Goal: Task Accomplishment & Management: Use online tool/utility

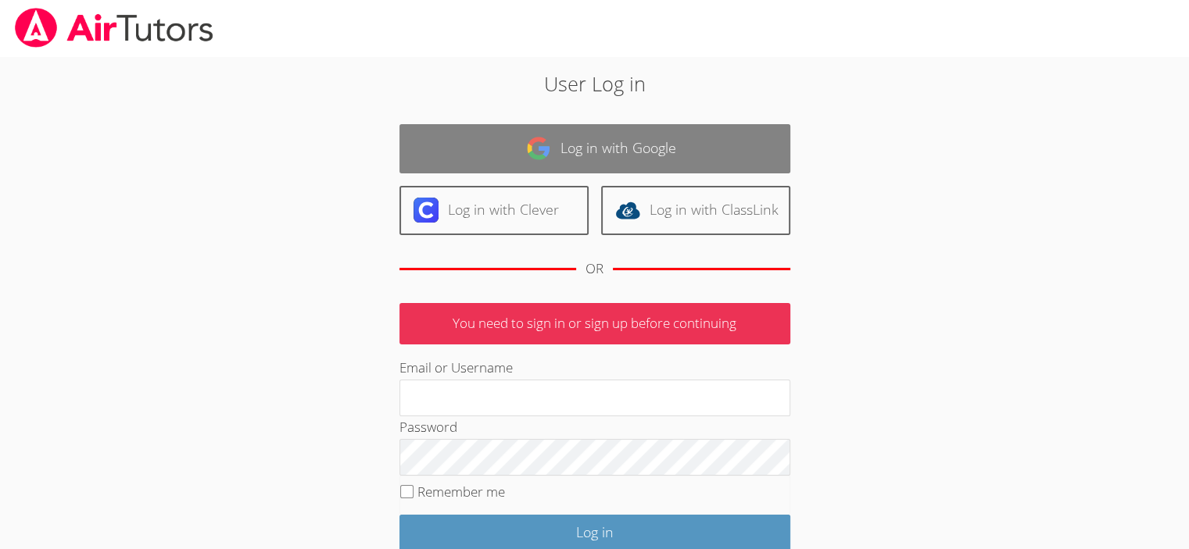
type input "jenniferrowland@airtutors.org"
click at [485, 138] on link "Log in with Google" at bounding box center [594, 148] width 391 height 49
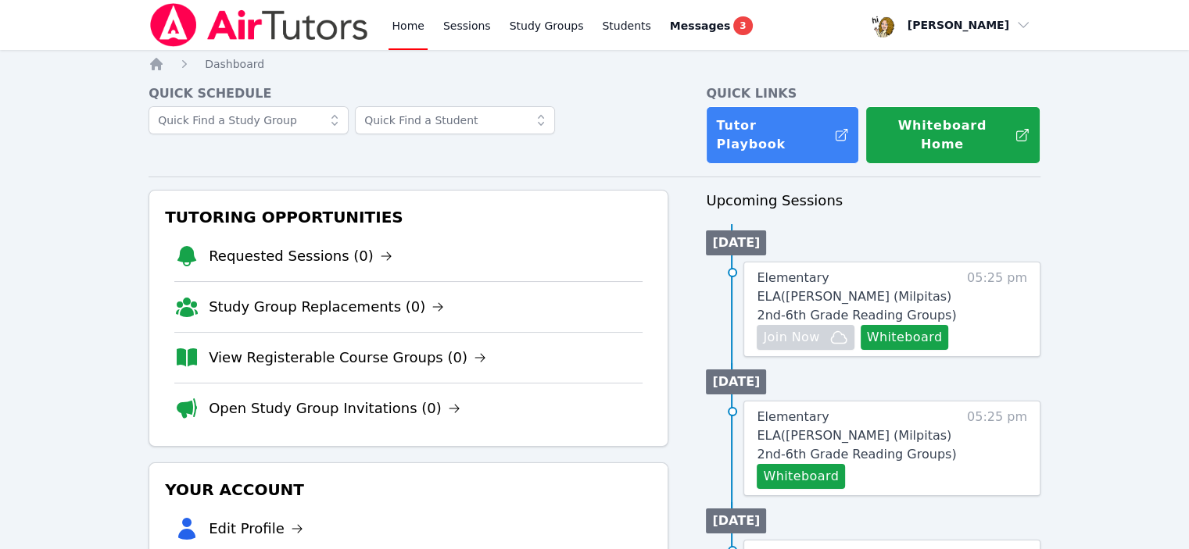
click at [957, 262] on div "Elementary ELA ( [PERSON_NAME] (Milpitas) 2nd-6th Grade Reading Groups ) Hidden…" at bounding box center [891, 309] width 297 height 95
click at [901, 270] on span "Elementary ELA ( [PERSON_NAME] (Milpitas) 2nd-6th Grade Reading Groups )" at bounding box center [856, 296] width 199 height 52
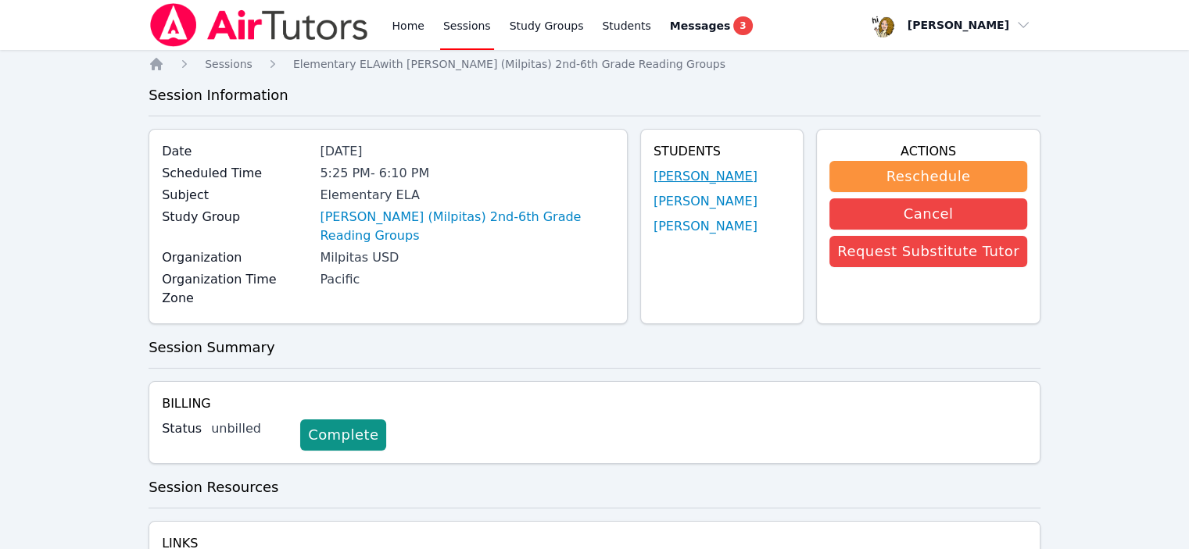
click at [745, 167] on link "[PERSON_NAME]" at bounding box center [705, 176] width 104 height 19
click at [757, 192] on link "[PERSON_NAME]" at bounding box center [705, 201] width 104 height 19
click at [719, 217] on link "[PERSON_NAME]" at bounding box center [705, 226] width 104 height 19
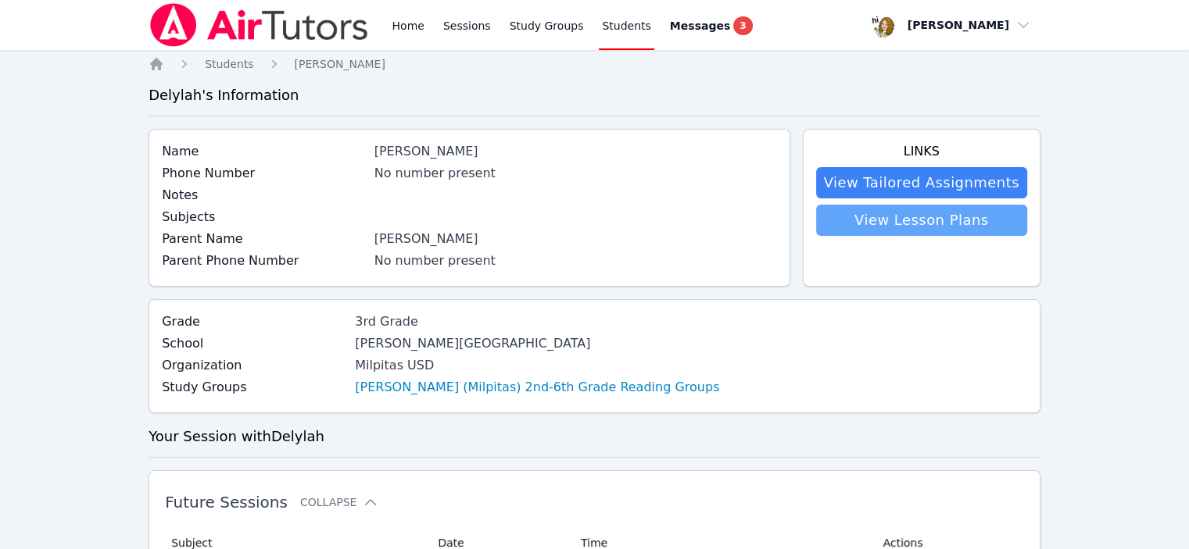
click at [950, 205] on link "View Lesson Plans" at bounding box center [921, 220] width 211 height 31
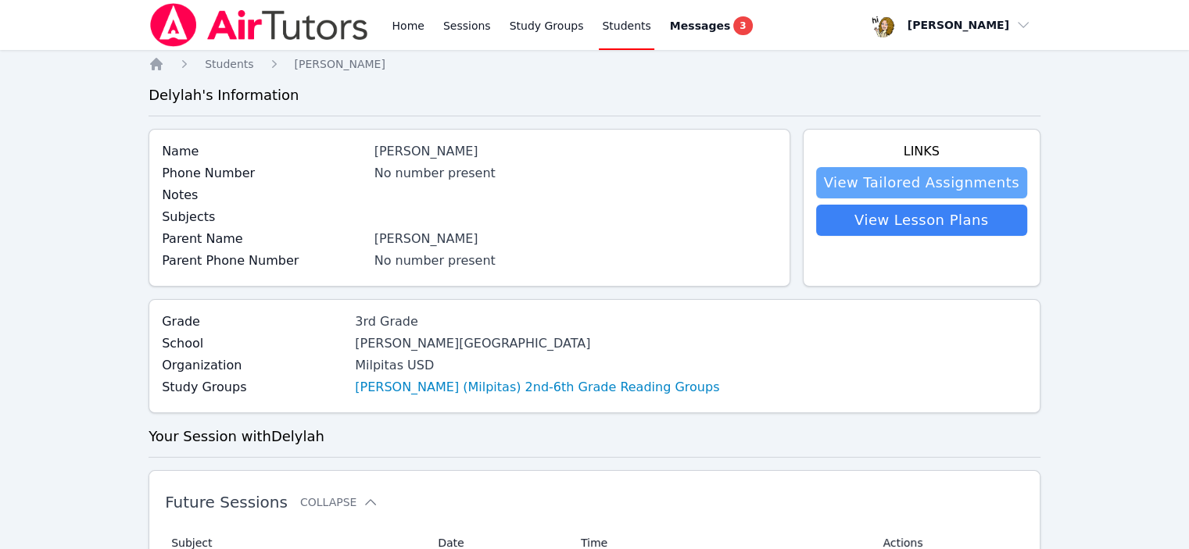
click at [912, 167] on link "View Tailored Assignments" at bounding box center [921, 182] width 211 height 31
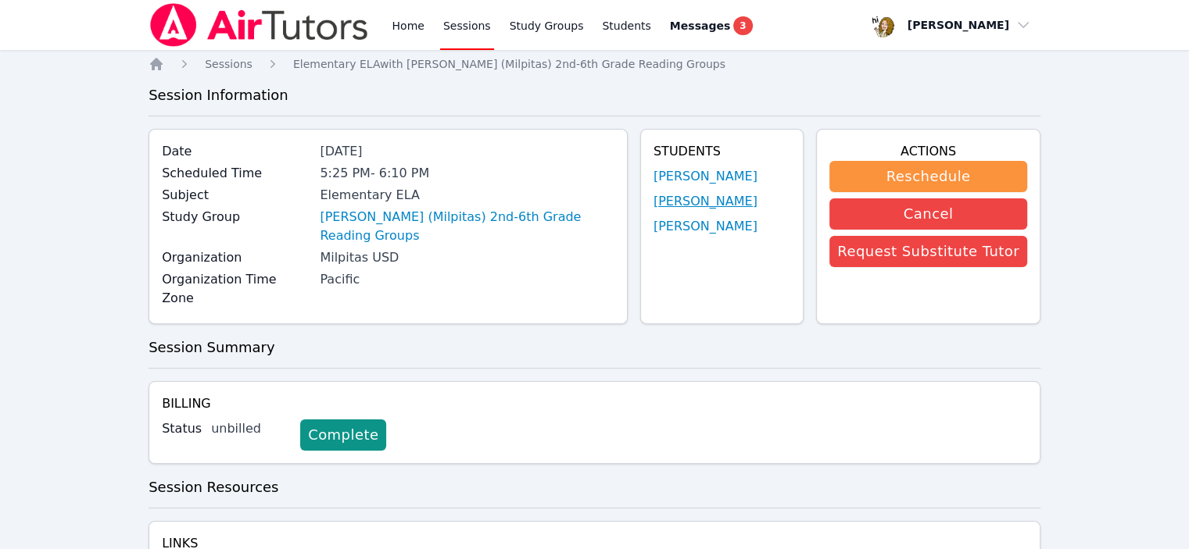
click at [726, 192] on link "[PERSON_NAME]" at bounding box center [705, 201] width 104 height 19
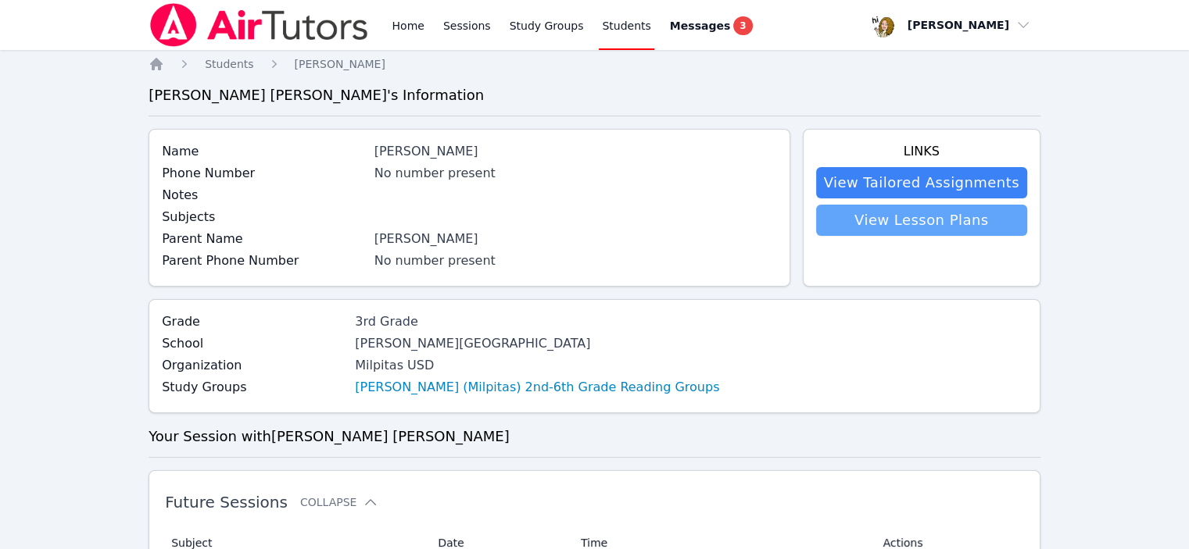
click at [1013, 205] on link "View Lesson Plans" at bounding box center [921, 220] width 211 height 31
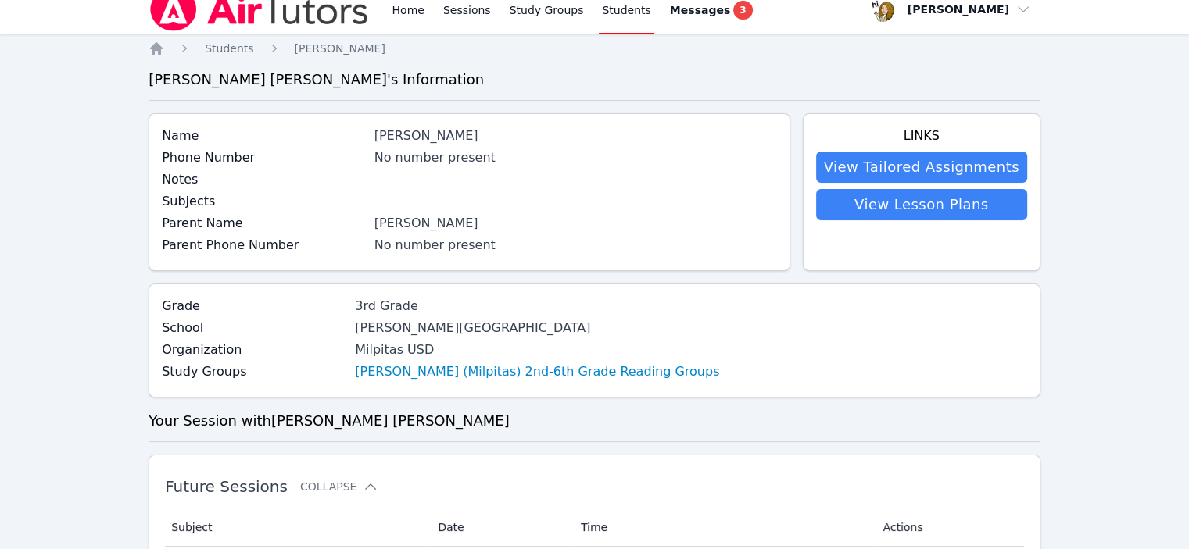
scroll to position [12, 0]
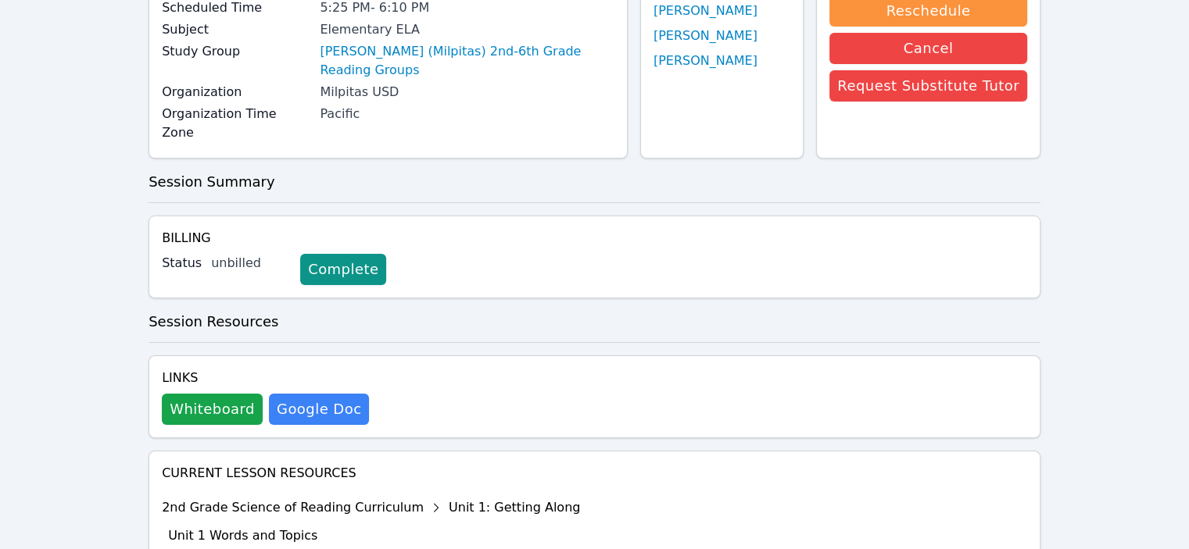
scroll to position [178, 0]
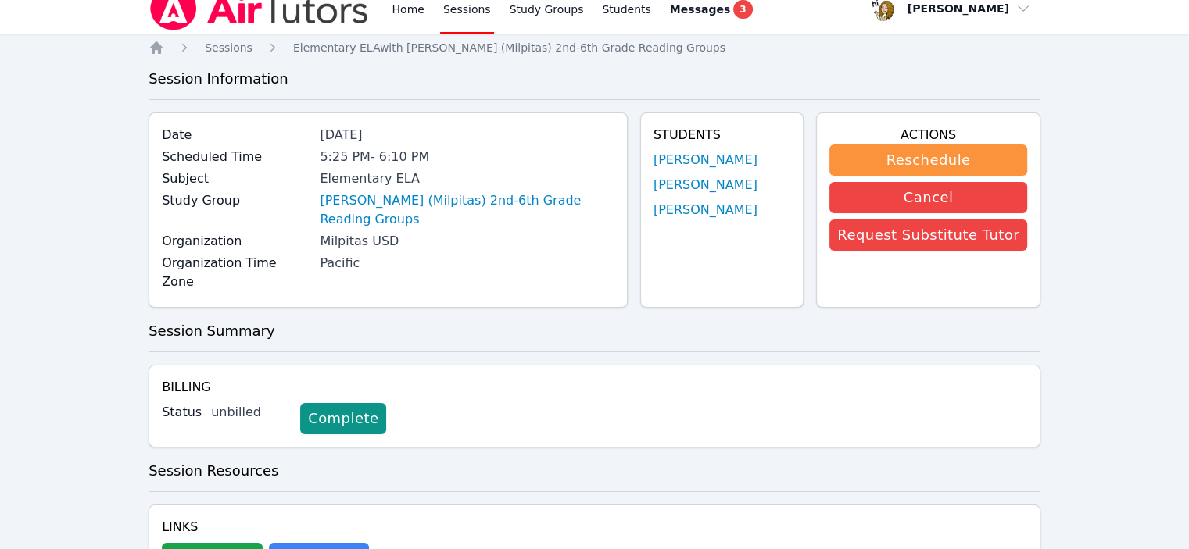
scroll to position [0, 0]
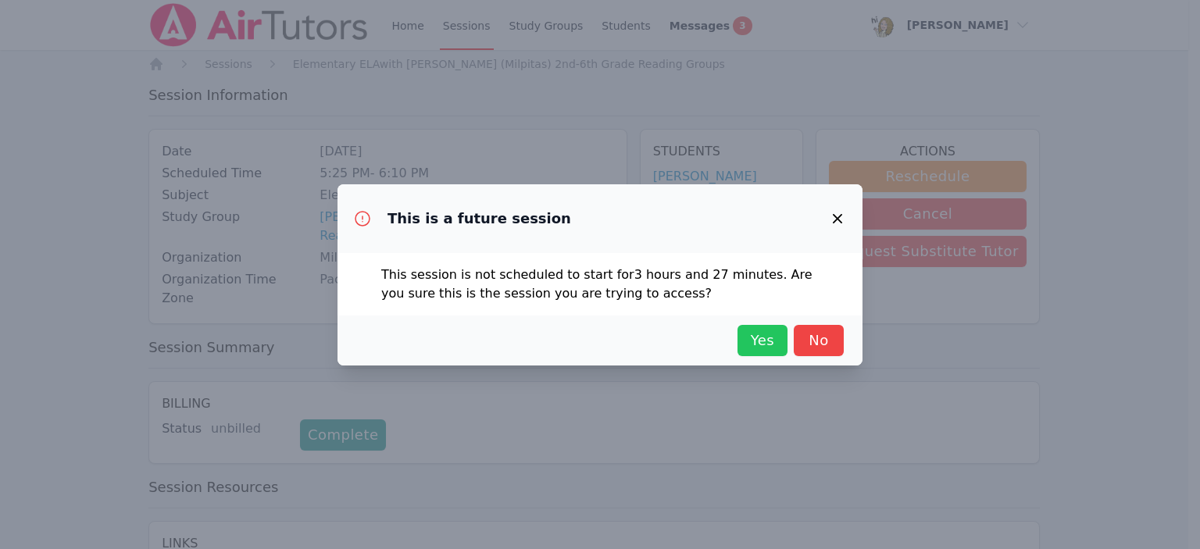
click at [746, 330] on span "Yes" at bounding box center [763, 341] width 34 height 22
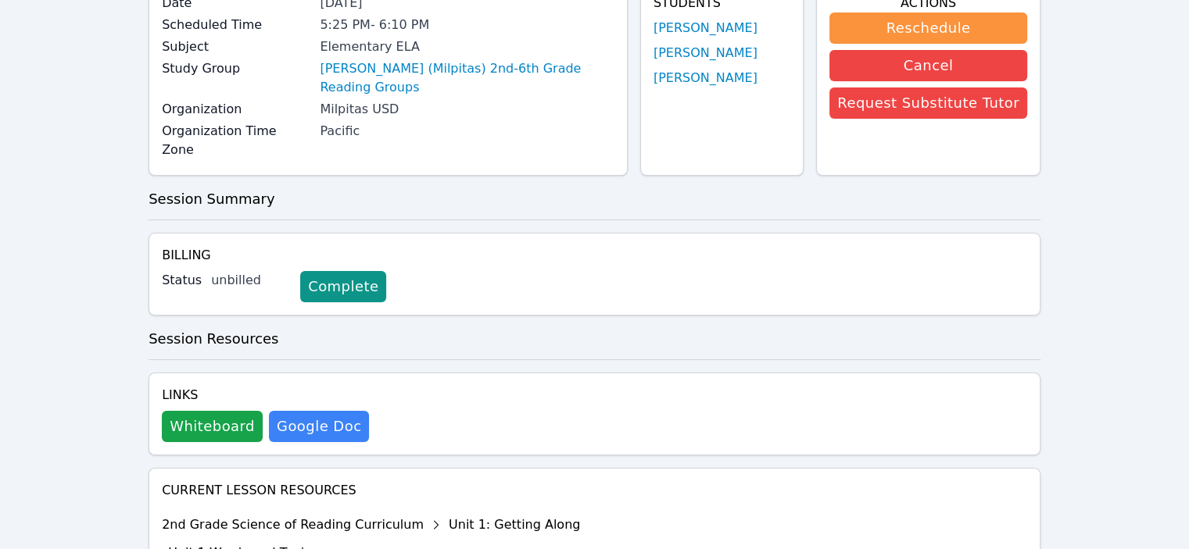
scroll to position [178, 0]
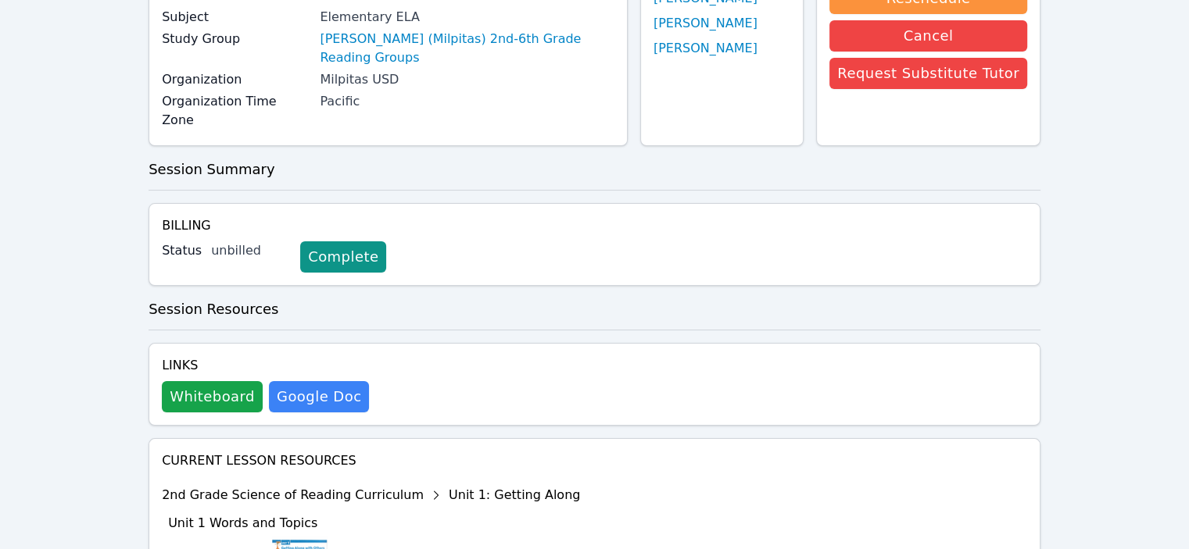
drag, startPoint x: 249, startPoint y: 365, endPoint x: 200, endPoint y: 370, distance: 49.5
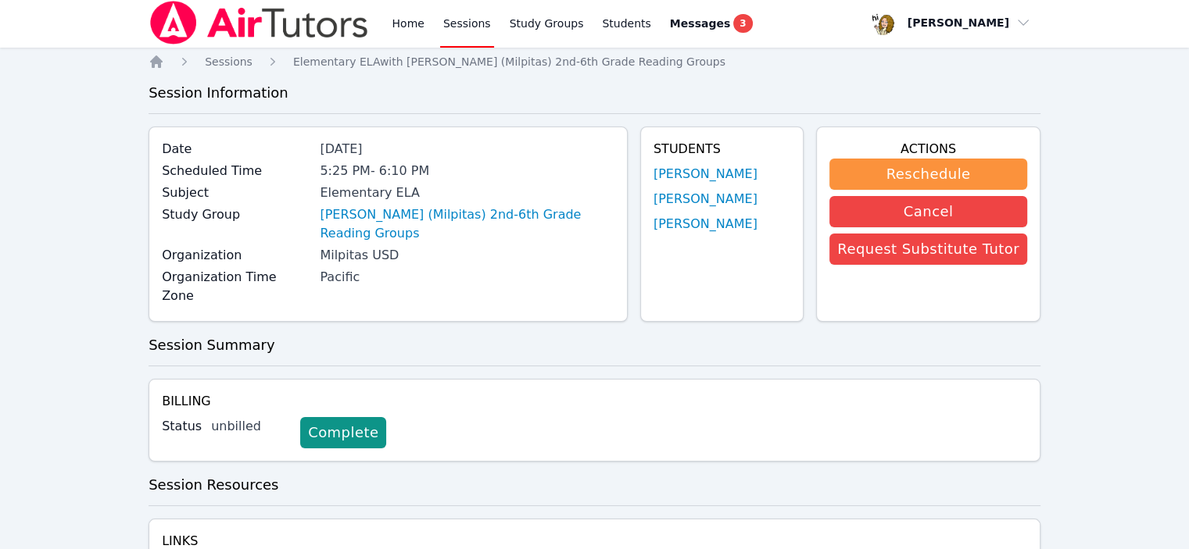
scroll to position [0, 0]
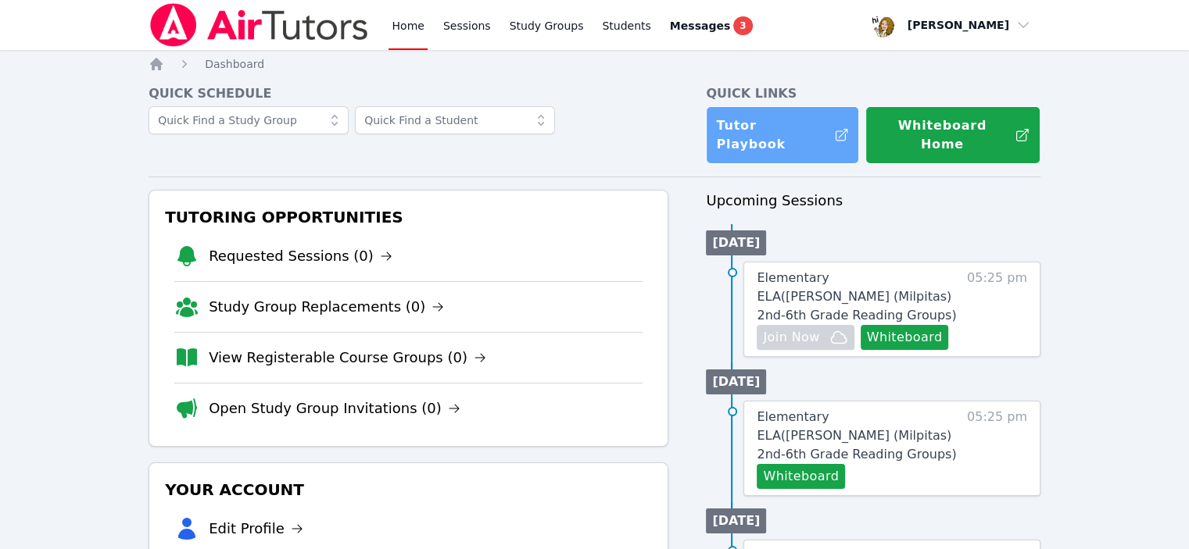
click at [772, 106] on link "Tutor Playbook" at bounding box center [782, 135] width 153 height 58
